Goal: Information Seeking & Learning: Check status

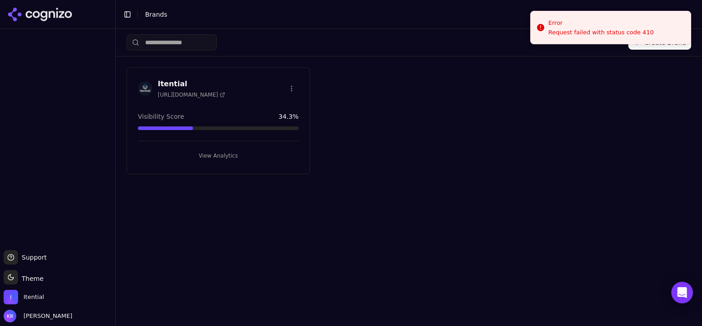
click at [217, 152] on button "View Analytics" at bounding box center [218, 156] width 161 height 14
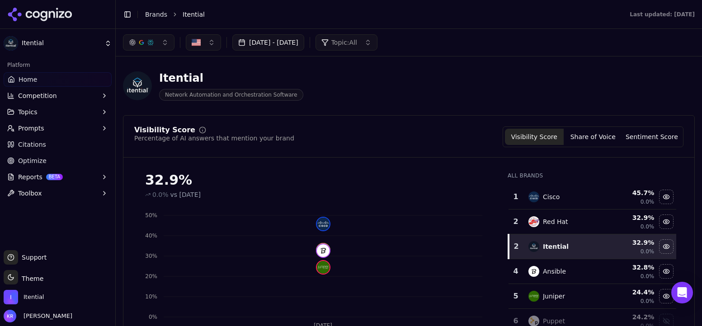
click at [291, 43] on button "[DATE] - [DATE]" at bounding box center [268, 42] width 72 height 16
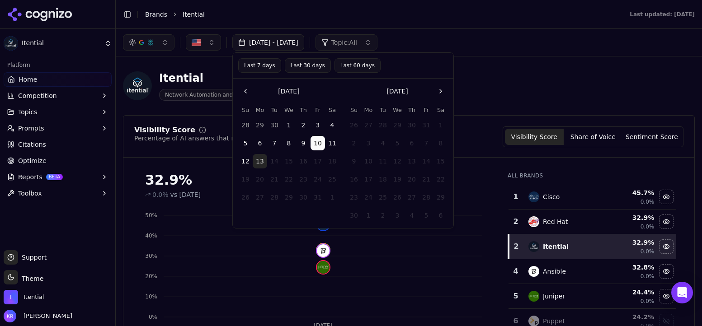
click at [319, 64] on button "Last 30 days" at bounding box center [308, 65] width 46 height 14
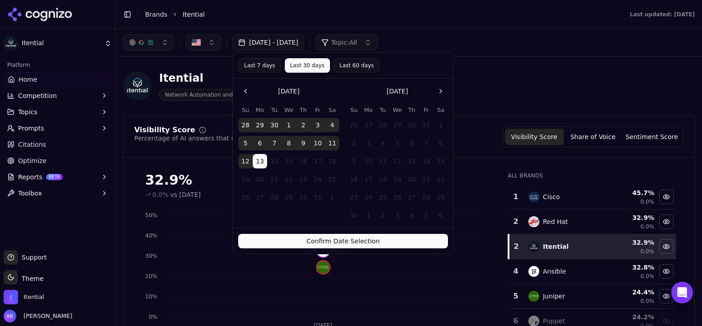
click at [355, 65] on button "Last 60 days" at bounding box center [356, 65] width 46 height 14
click at [369, 240] on button "Confirm Date Selection" at bounding box center [343, 241] width 210 height 14
